Goal: Transaction & Acquisition: Obtain resource

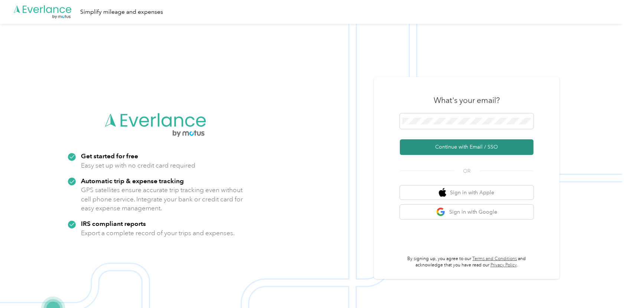
click at [470, 146] on button "Continue with Email / SSO" at bounding box center [467, 147] width 134 height 16
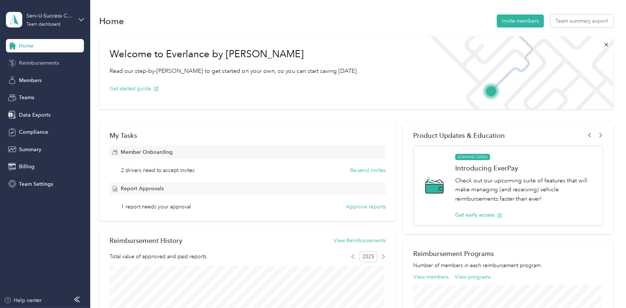
click at [58, 64] on span "Reimbursements" at bounding box center [39, 63] width 40 height 8
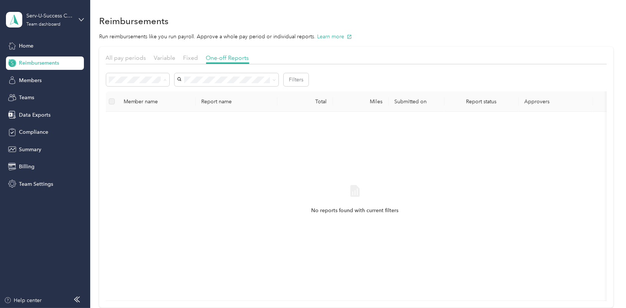
click at [116, 95] on div "All" at bounding box center [137, 93] width 53 height 8
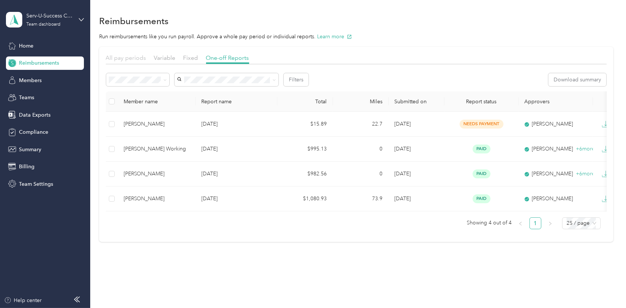
click at [132, 59] on span "All pay periods" at bounding box center [126, 57] width 40 height 7
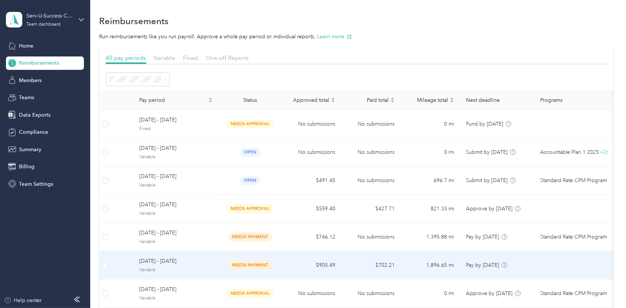
click at [156, 260] on span "[DATE] - [DATE]" at bounding box center [176, 261] width 74 height 8
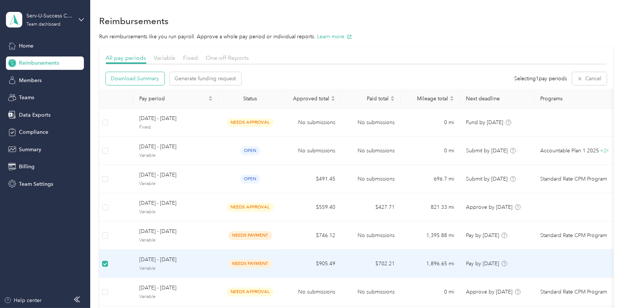
click at [147, 75] on span "Download Summary" at bounding box center [135, 79] width 48 height 8
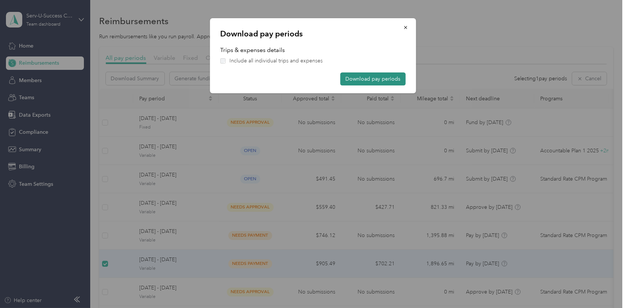
click at [368, 79] on button "Download pay periods" at bounding box center [372, 78] width 65 height 13
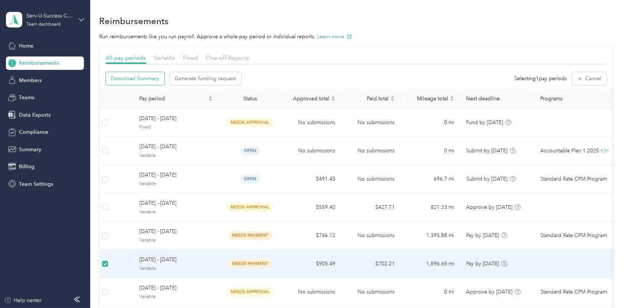
click at [136, 77] on span "Download Summary" at bounding box center [135, 79] width 48 height 8
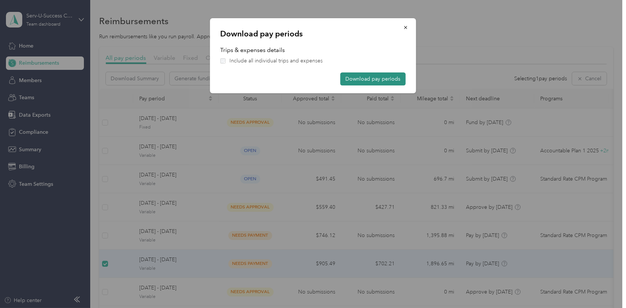
click at [378, 77] on button "Download pay periods" at bounding box center [372, 78] width 65 height 13
